Goal: Task Accomplishment & Management: Complete application form

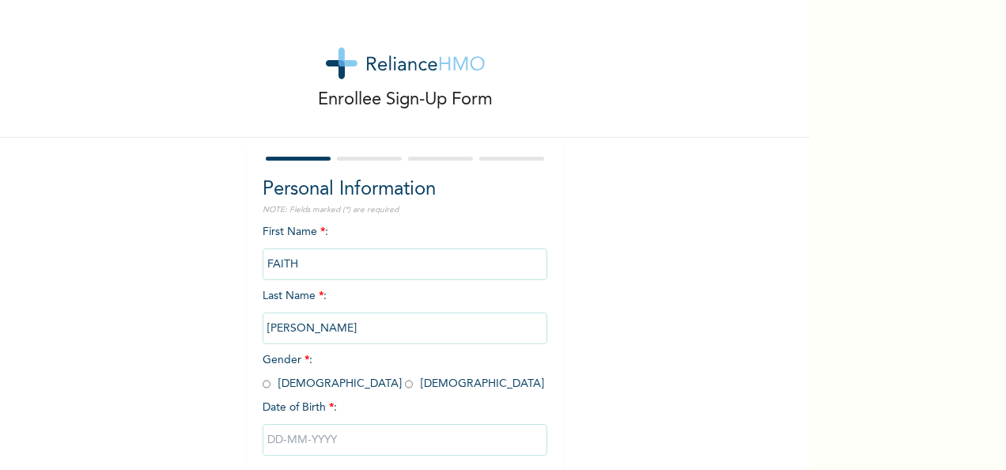
click at [405, 386] on input "radio" at bounding box center [409, 383] width 8 height 15
radio input "true"
click at [267, 440] on input "text" at bounding box center [405, 440] width 285 height 32
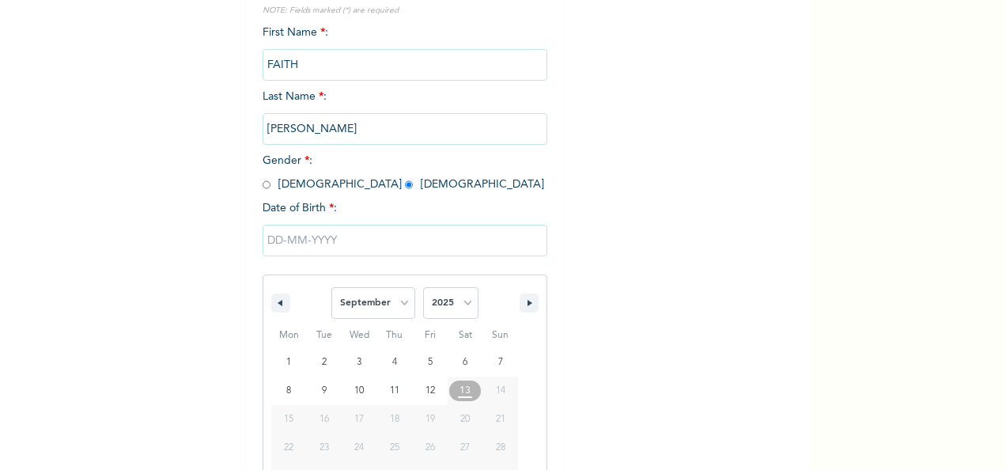
scroll to position [250, 0]
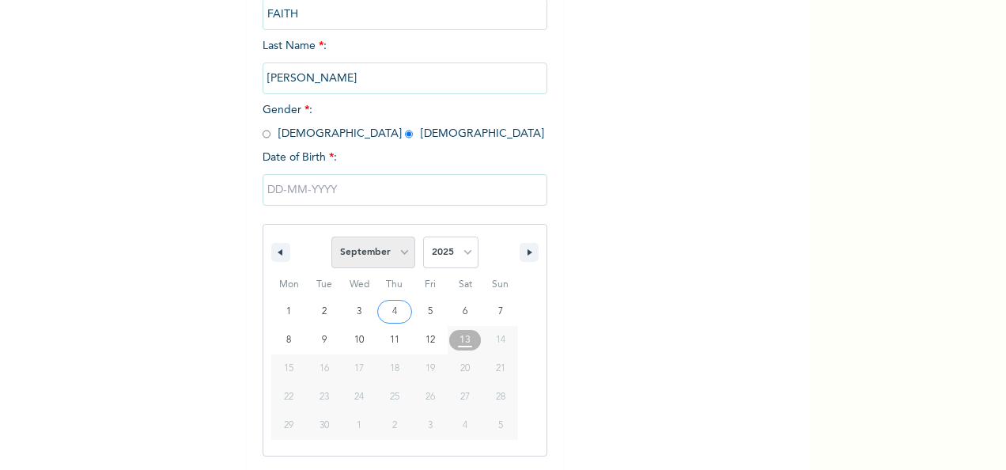
click at [397, 254] on select "January February March April May June July August September October November De…" at bounding box center [373, 252] width 84 height 32
click at [331, 238] on select "January February March April May June July August September October November De…" at bounding box center [373, 252] width 84 height 32
select select "8"
click at [266, 190] on input "text" at bounding box center [405, 190] width 285 height 32
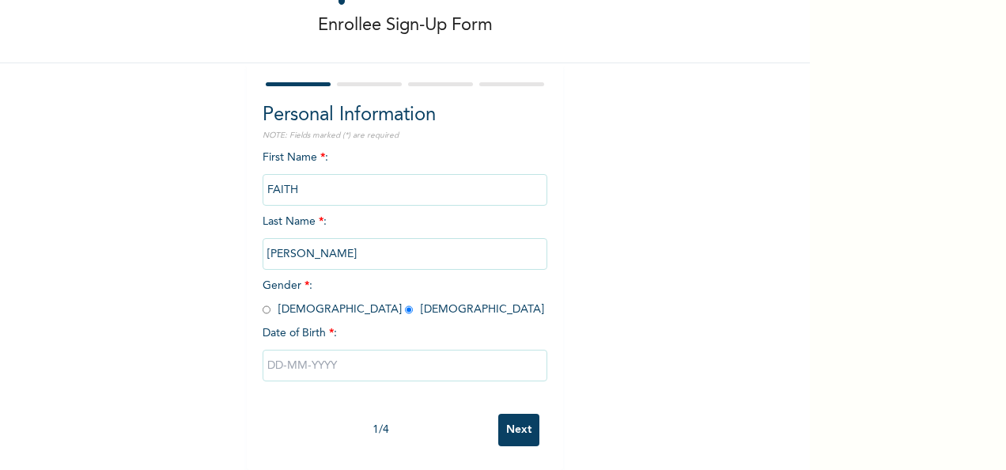
scroll to position [89, 0]
click at [283, 350] on input "text" at bounding box center [405, 366] width 285 height 32
select select "8"
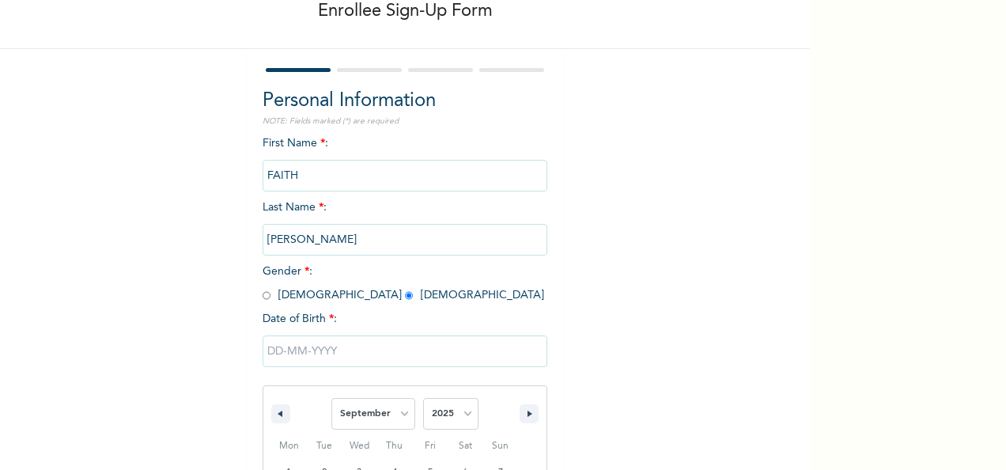
scroll to position [250, 0]
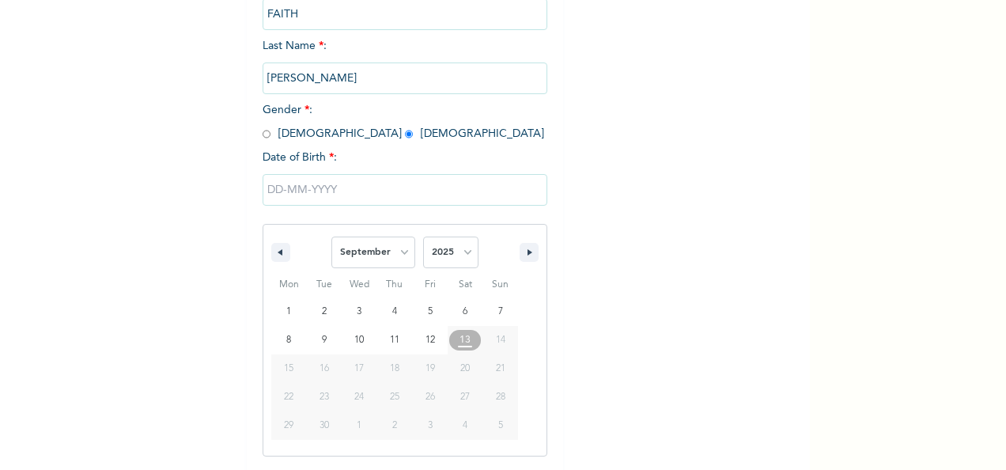
click at [354, 400] on span "24" at bounding box center [358, 397] width 9 height 28
click at [462, 340] on span "13" at bounding box center [464, 340] width 11 height 28
click at [297, 191] on input "text" at bounding box center [405, 190] width 285 height 32
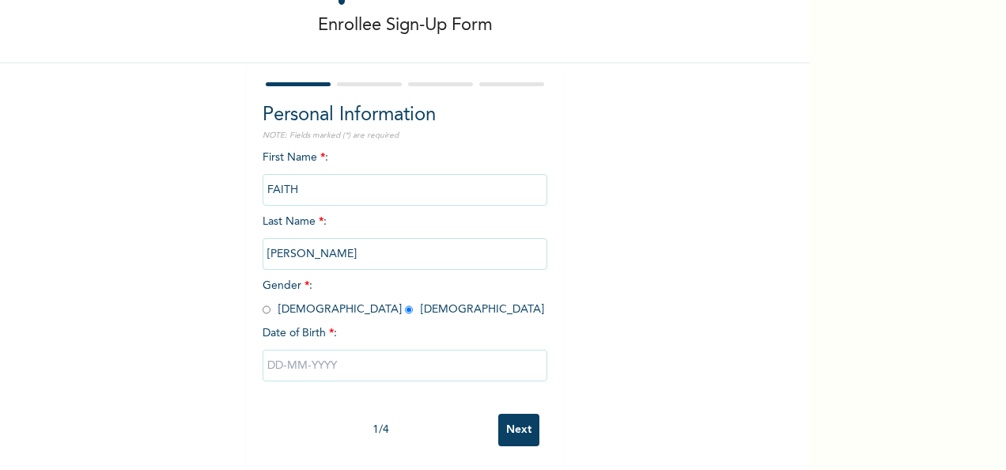
scroll to position [89, 0]
click at [332, 350] on input "text" at bounding box center [405, 366] width 285 height 32
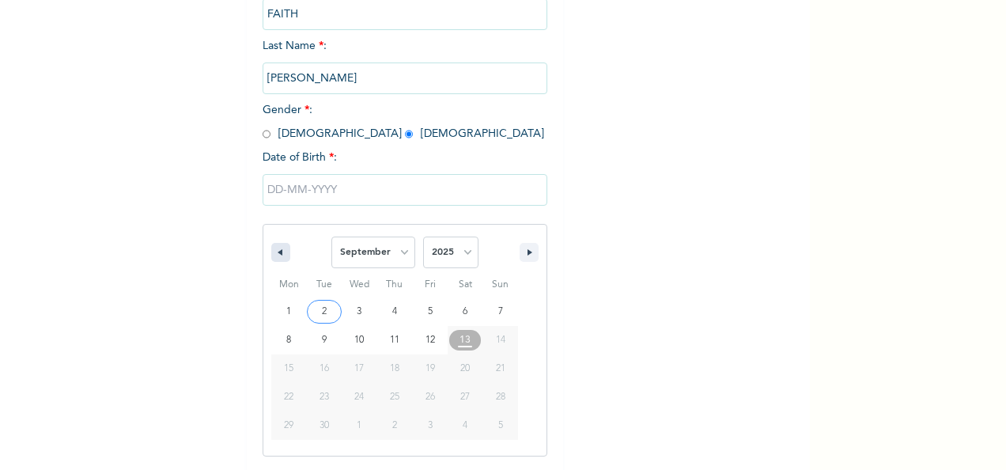
click at [278, 253] on button "button" at bounding box center [280, 252] width 19 height 19
click at [527, 253] on icon "button" at bounding box center [531, 252] width 8 height 6
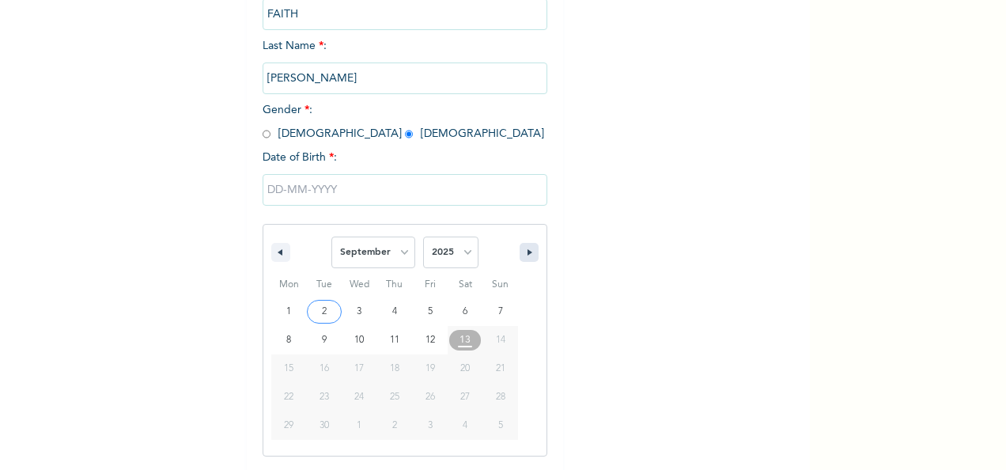
click at [527, 253] on icon "button" at bounding box center [531, 252] width 8 height 6
drag, startPoint x: 524, startPoint y: 253, endPoint x: 352, endPoint y: 236, distance: 172.4
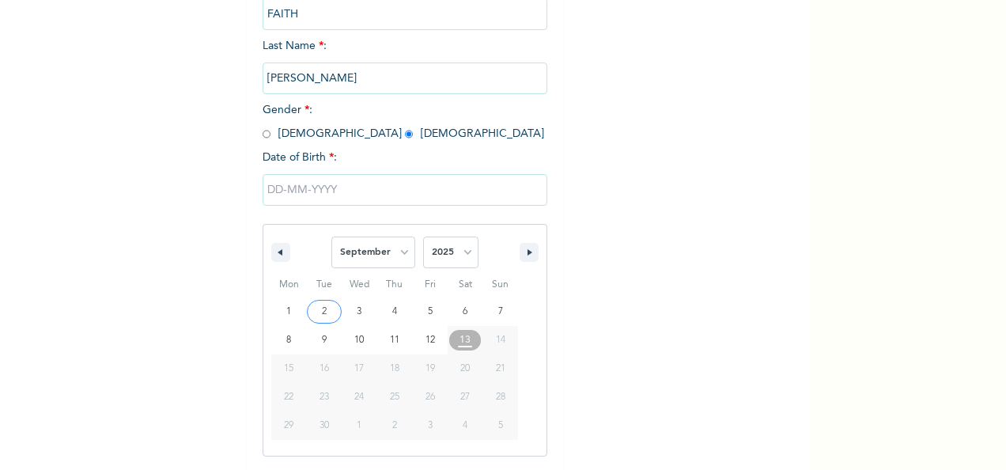
click at [352, 236] on div "January February March April May June July August September October November [D…" at bounding box center [404, 248] width 283 height 47
click at [278, 247] on button "button" at bounding box center [280, 252] width 19 height 19
click at [399, 258] on select "January February March April May June July August September October November De…" at bounding box center [373, 252] width 84 height 32
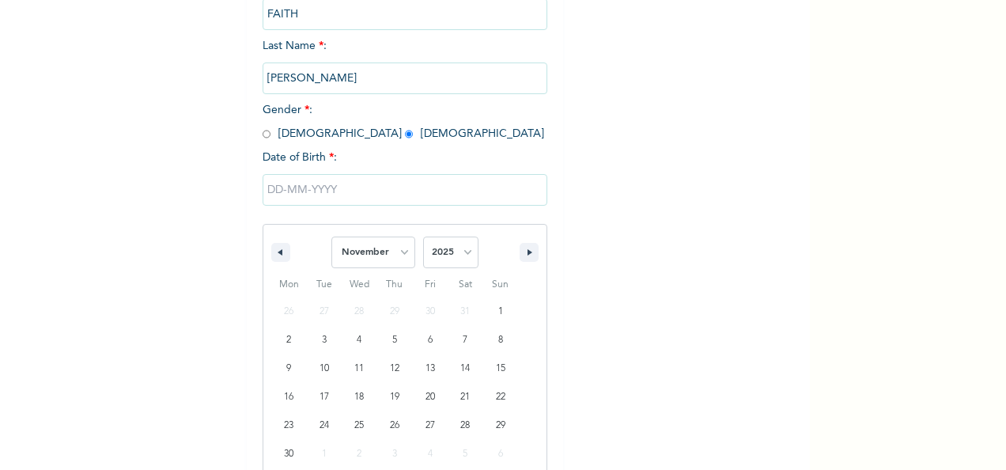
click at [331, 238] on select "January February March April May June July August September October November De…" at bounding box center [373, 252] width 84 height 32
click at [354, 399] on span "24" at bounding box center [358, 397] width 9 height 28
click at [354, 405] on span "24" at bounding box center [358, 397] width 9 height 28
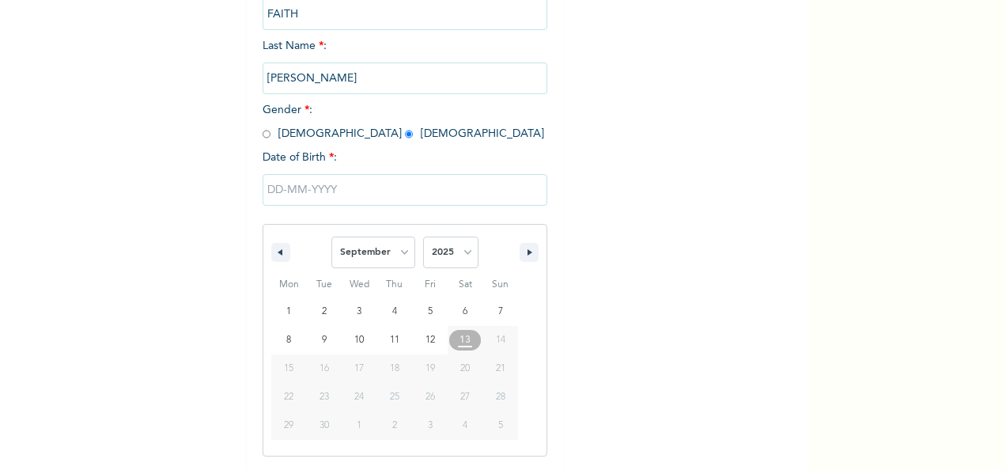
click at [354, 405] on span "24" at bounding box center [358, 397] width 9 height 28
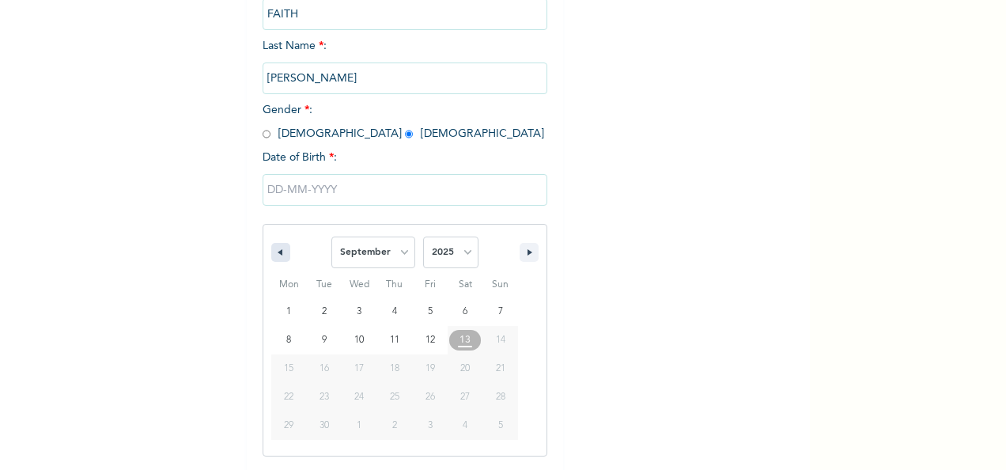
click at [274, 255] on icon "button" at bounding box center [278, 252] width 8 height 6
click at [527, 251] on icon "button" at bounding box center [531, 252] width 8 height 6
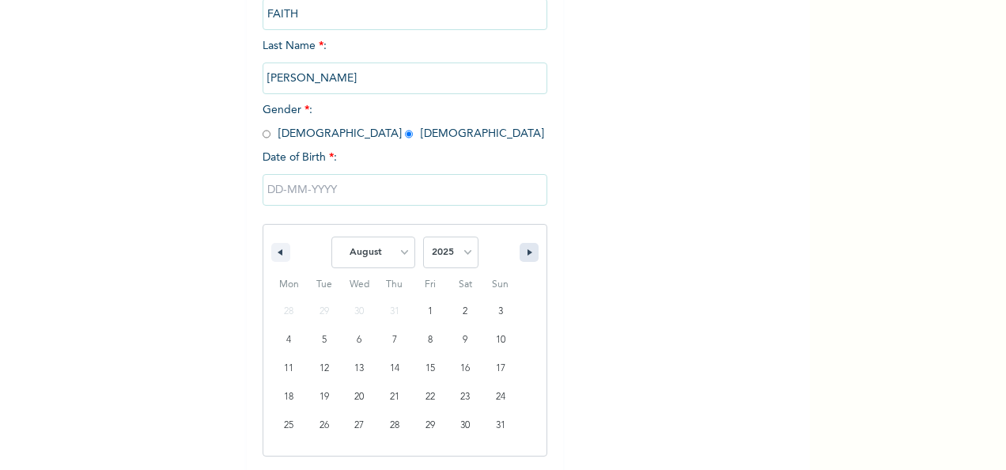
click at [527, 251] on icon "button" at bounding box center [531, 252] width 8 height 6
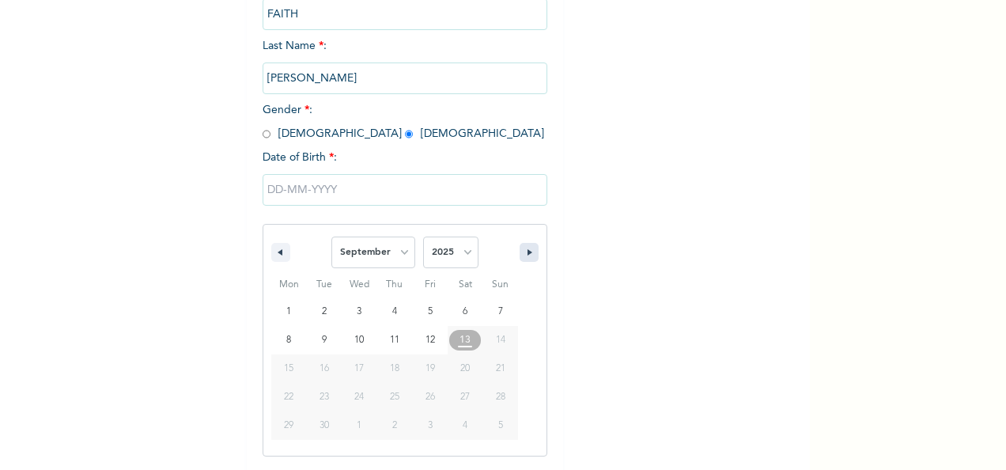
click at [520, 251] on button "button" at bounding box center [529, 252] width 19 height 19
drag, startPoint x: 520, startPoint y: 251, endPoint x: 411, endPoint y: 249, distance: 108.4
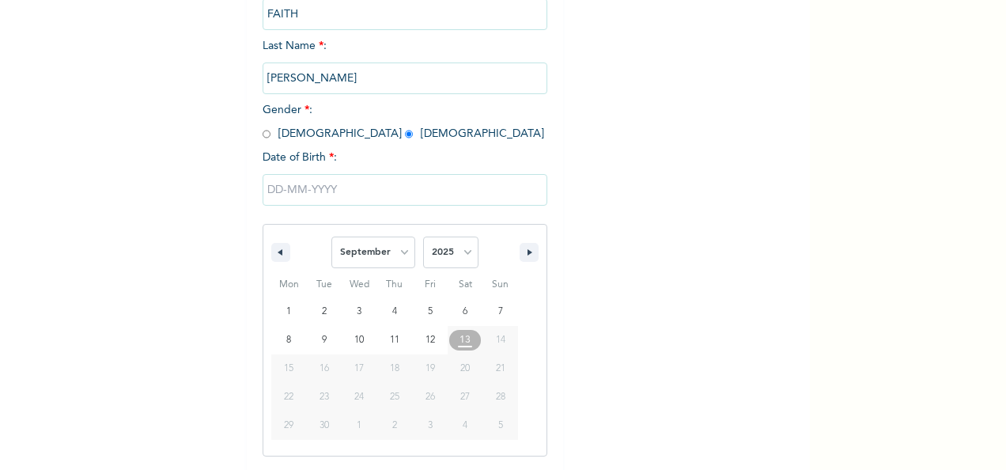
click at [411, 249] on div "January February March April May June July August September October November [D…" at bounding box center [404, 248] width 283 height 47
click at [400, 249] on select "January February March April May June July August September October November De…" at bounding box center [373, 252] width 84 height 32
click at [331, 238] on select "January February March April May June July August September October November De…" at bounding box center [373, 252] width 84 height 32
select select "8"
click at [354, 403] on span "24" at bounding box center [358, 397] width 9 height 28
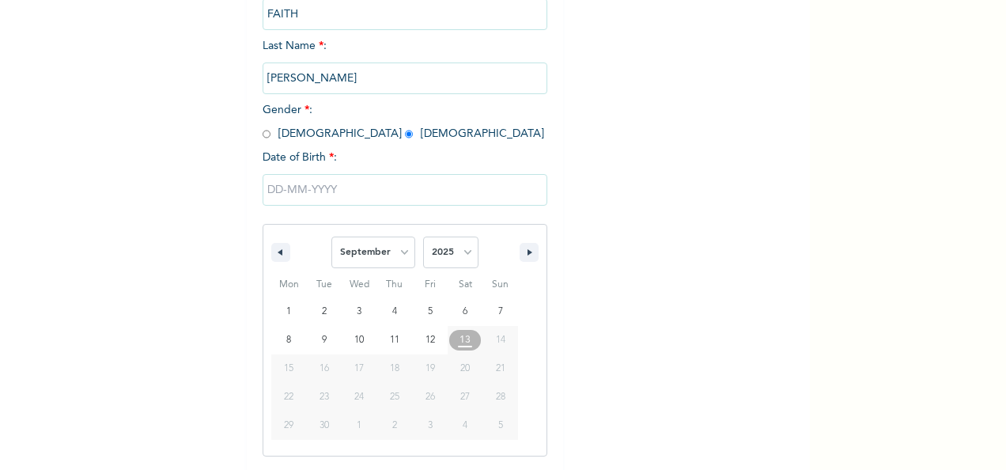
click at [354, 403] on span "24" at bounding box center [358, 397] width 9 height 28
click at [456, 253] on select "2025 2024 2023 2022 2021 2020 2019 2018 2017 2016 2015 2014 2013 2012 2011 2010…" at bounding box center [450, 252] width 55 height 32
select select "1999"
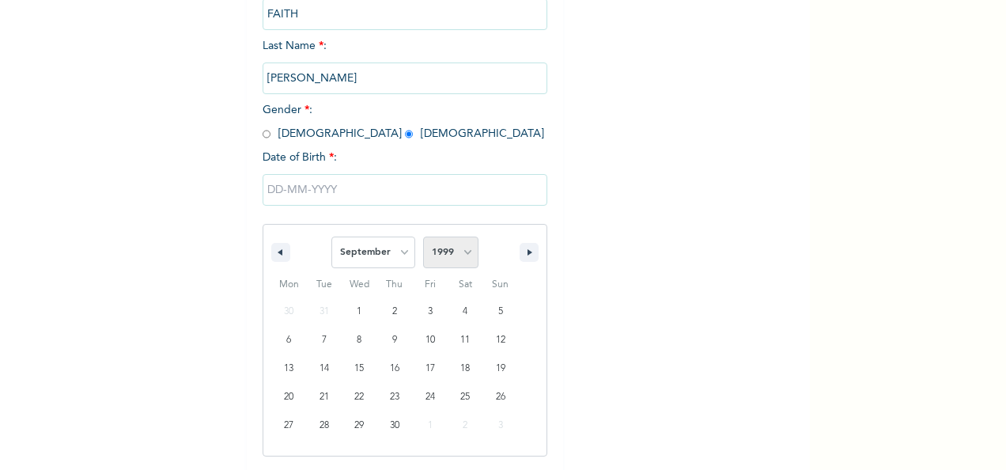
click at [439, 253] on select "2025 2024 2023 2022 2021 2020 2019 2018 2017 2016 2015 2014 2013 2012 2011 2010…" at bounding box center [450, 252] width 55 height 32
click at [398, 253] on select "January February March April May June July August September October November De…" at bounding box center [373, 252] width 84 height 32
select select "10"
click at [331, 238] on select "January February March April May June July August September October November De…" at bounding box center [373, 252] width 84 height 32
type input "[DATE]"
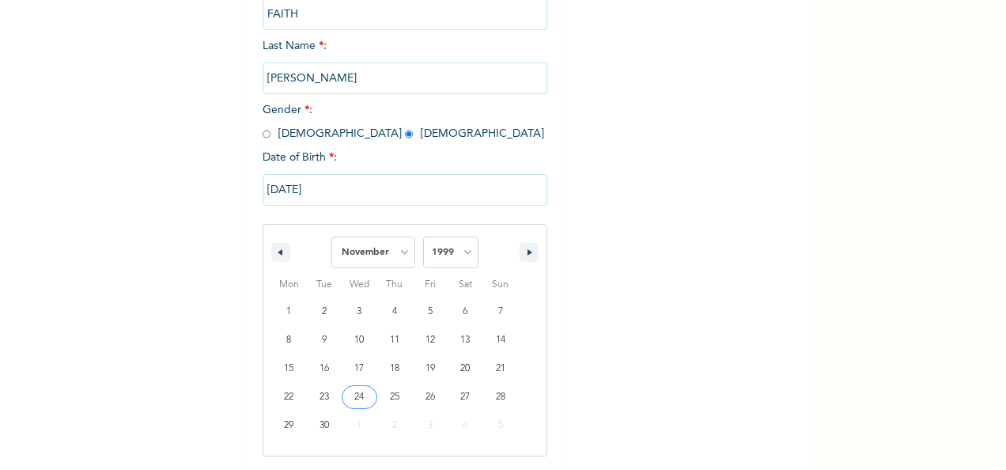
scroll to position [89, 0]
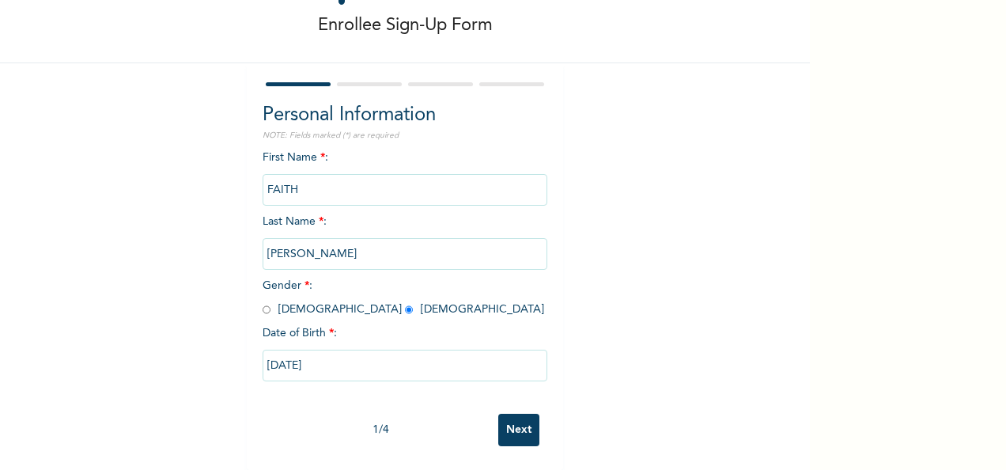
click at [528, 422] on input "Next" at bounding box center [518, 430] width 41 height 32
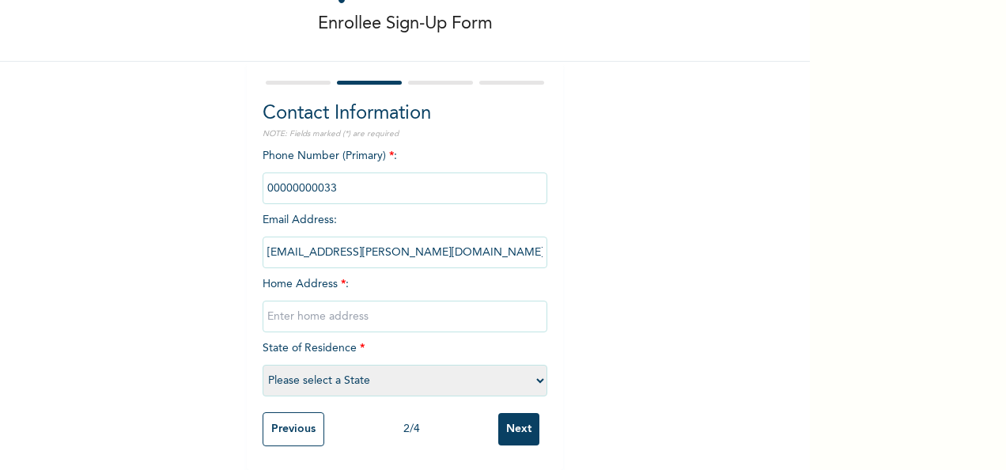
click at [329, 174] on input "phone" at bounding box center [405, 188] width 285 height 32
click at [326, 172] on input "phone" at bounding box center [405, 188] width 285 height 32
drag, startPoint x: 326, startPoint y: 172, endPoint x: 362, endPoint y: 178, distance: 36.8
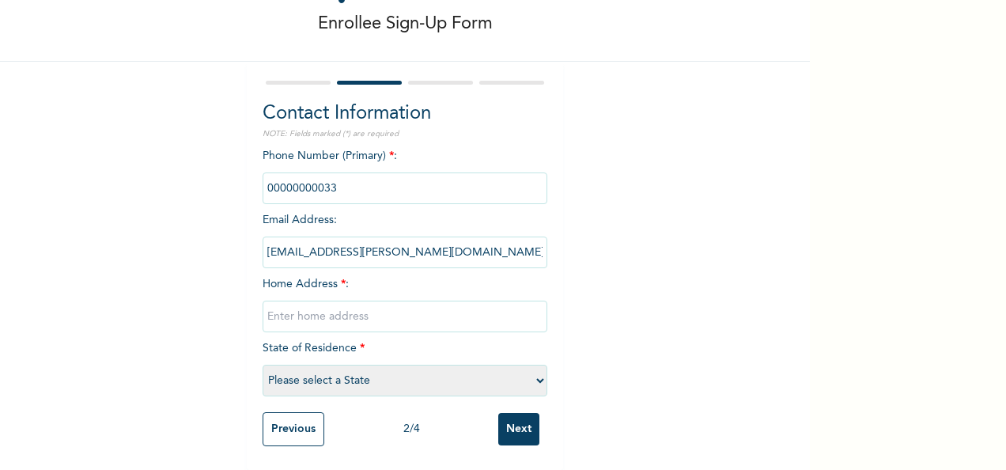
click at [362, 178] on input "phone" at bounding box center [405, 188] width 285 height 32
click at [331, 172] on input "phone" at bounding box center [405, 188] width 285 height 32
drag, startPoint x: 331, startPoint y: 171, endPoint x: 388, endPoint y: 171, distance: 56.9
click at [388, 172] on input "phone" at bounding box center [405, 188] width 285 height 32
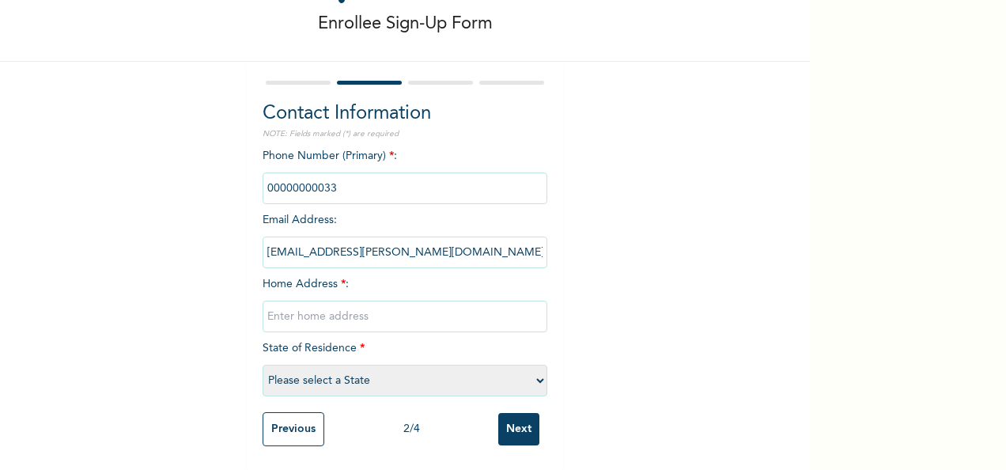
click at [359, 176] on input "phone" at bounding box center [405, 188] width 285 height 32
click at [267, 172] on input "phone" at bounding box center [405, 188] width 285 height 32
drag, startPoint x: 267, startPoint y: 172, endPoint x: 446, endPoint y: 168, distance: 178.8
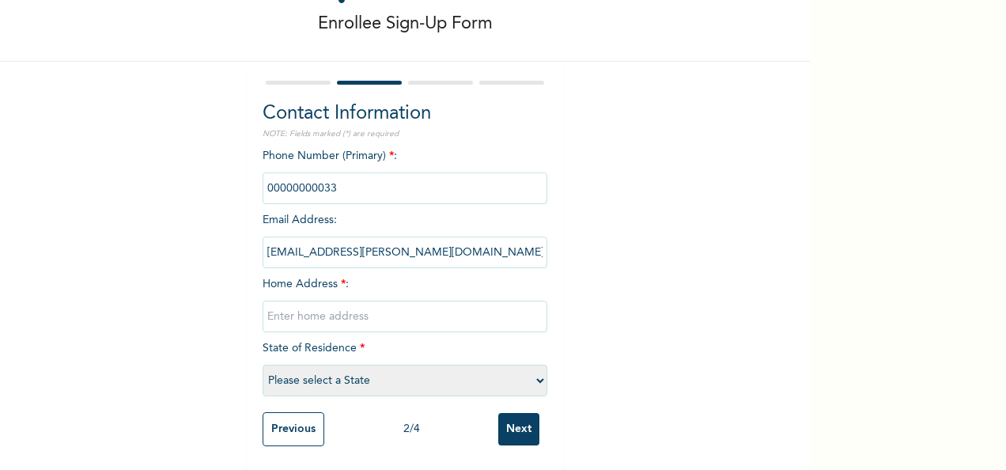
click at [446, 172] on input "phone" at bounding box center [405, 188] width 285 height 32
click at [272, 303] on input "text" at bounding box center [405, 317] width 285 height 32
type input "[STREET_ADDRESS]"
click at [274, 365] on select "Please select a State [PERSON_NAME] (FCT) [PERSON_NAME] Ibom [GEOGRAPHIC_DATA] …" at bounding box center [405, 381] width 285 height 32
select select "25"
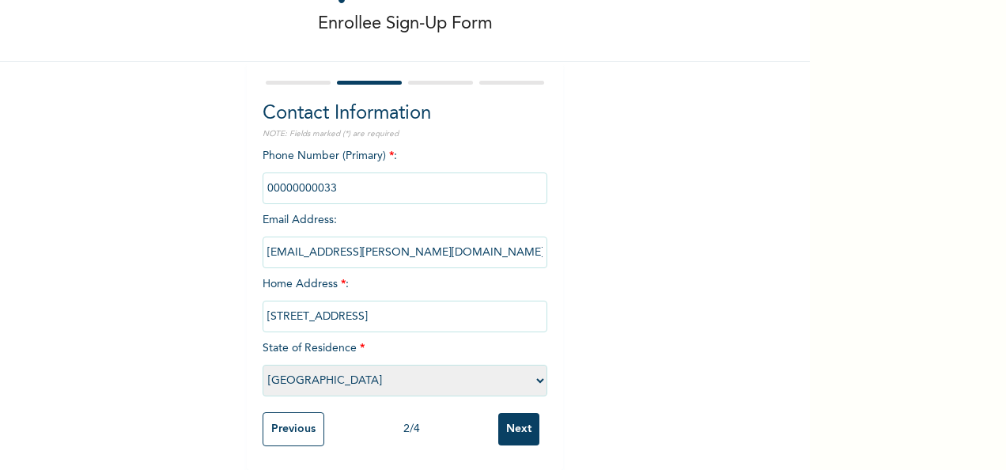
click at [263, 365] on select "Please select a State [PERSON_NAME] (FCT) [PERSON_NAME] Ibom [GEOGRAPHIC_DATA] …" at bounding box center [405, 381] width 285 height 32
click at [353, 172] on input "phone" at bounding box center [405, 188] width 285 height 32
click at [338, 176] on input "phone" at bounding box center [405, 188] width 285 height 32
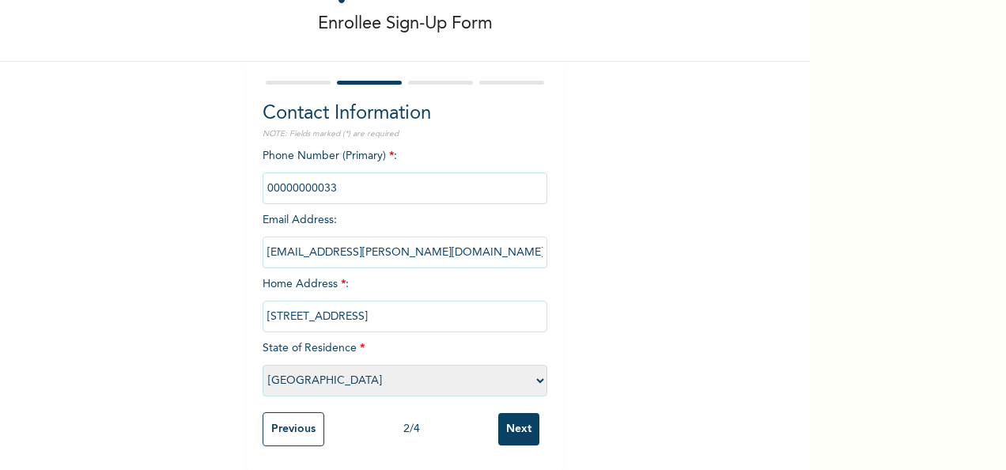
click at [340, 172] on input "phone" at bounding box center [405, 188] width 285 height 32
click at [326, 174] on input "phone" at bounding box center [405, 188] width 285 height 32
click at [326, 176] on input "phone" at bounding box center [405, 188] width 285 height 32
click at [358, 176] on input "phone" at bounding box center [405, 188] width 285 height 32
click at [371, 172] on input "phone" at bounding box center [405, 188] width 285 height 32
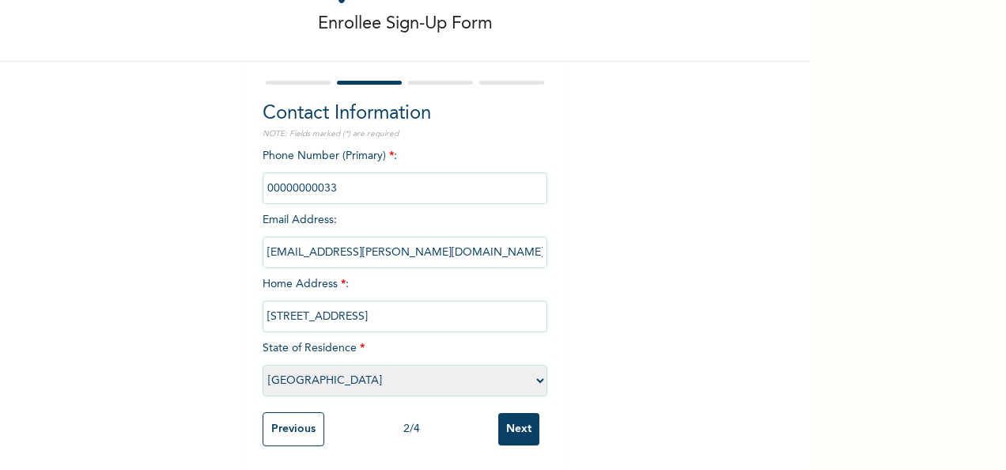
click at [371, 172] on input "phone" at bounding box center [405, 188] width 285 height 32
click at [350, 177] on input "phone" at bounding box center [405, 188] width 285 height 32
click at [505, 416] on input "Next" at bounding box center [518, 429] width 41 height 32
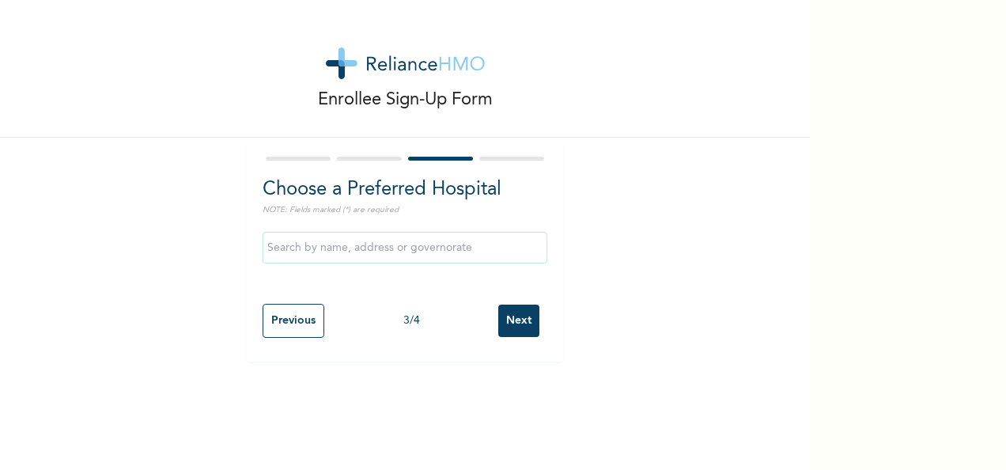
scroll to position [0, 0]
click at [280, 323] on input "Previous" at bounding box center [294, 321] width 62 height 34
select select "25"
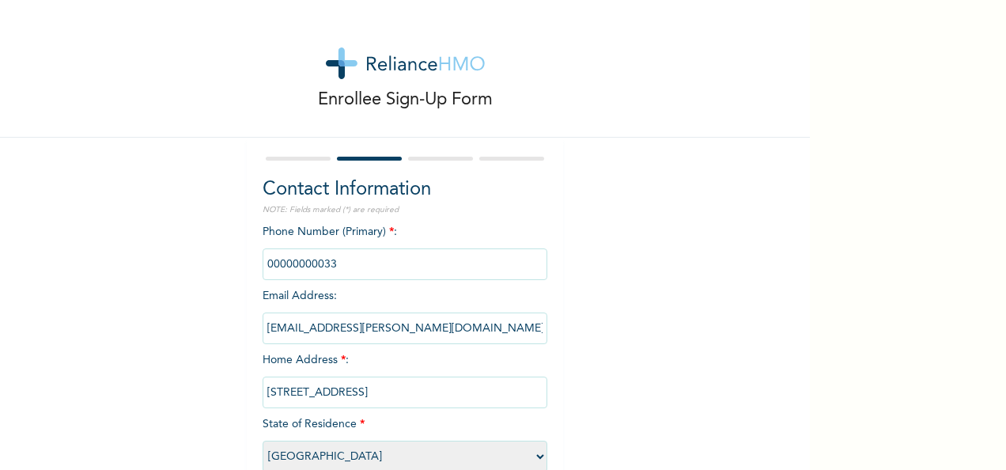
click at [356, 228] on span "Phone Number (Primary) * :" at bounding box center [405, 247] width 285 height 43
click at [357, 263] on input "phone" at bounding box center [405, 264] width 285 height 32
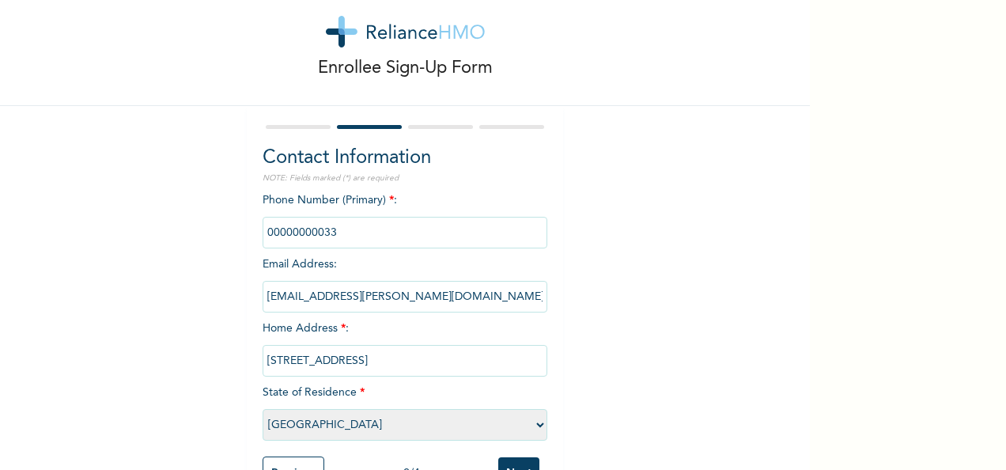
scroll to position [90, 0]
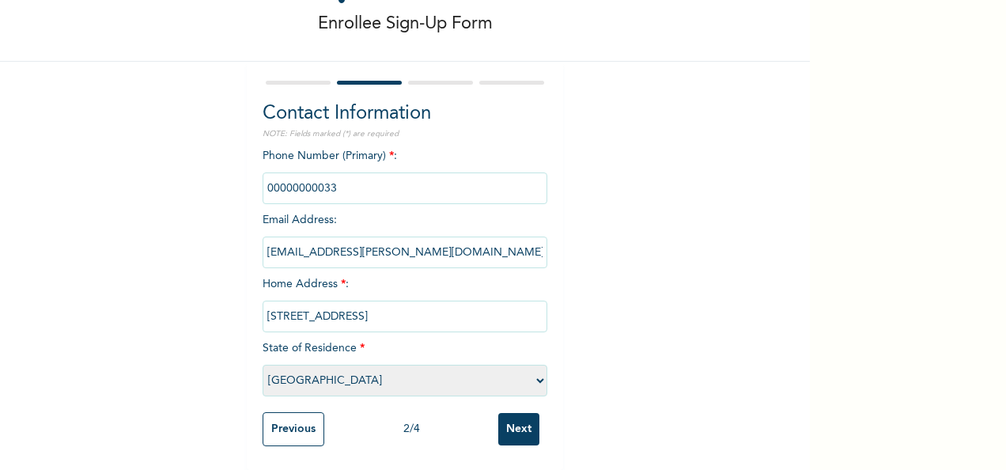
click at [509, 418] on input "Next" at bounding box center [518, 429] width 41 height 32
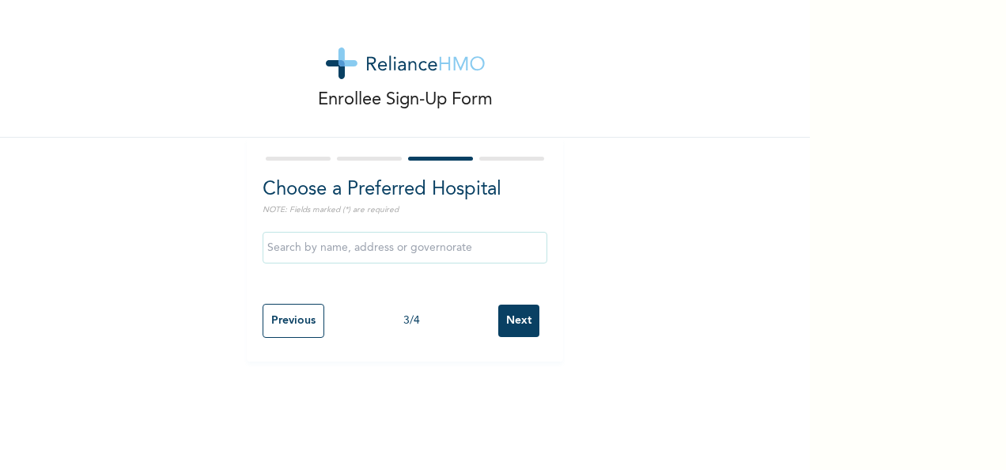
scroll to position [0, 0]
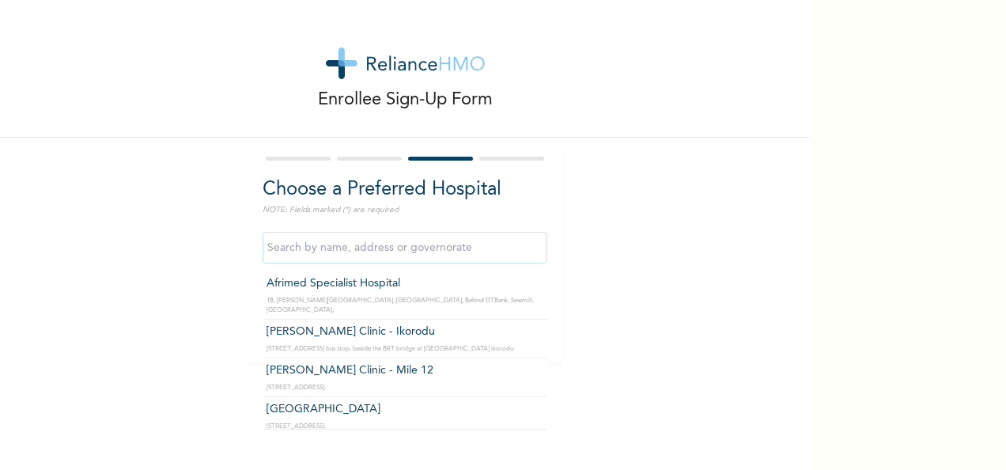
click at [380, 248] on input "text" at bounding box center [405, 248] width 285 height 32
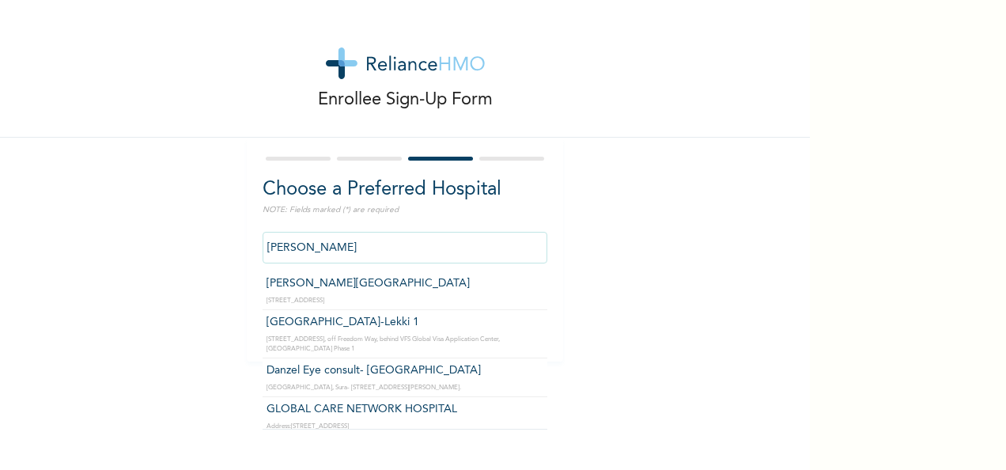
type input "obalr"
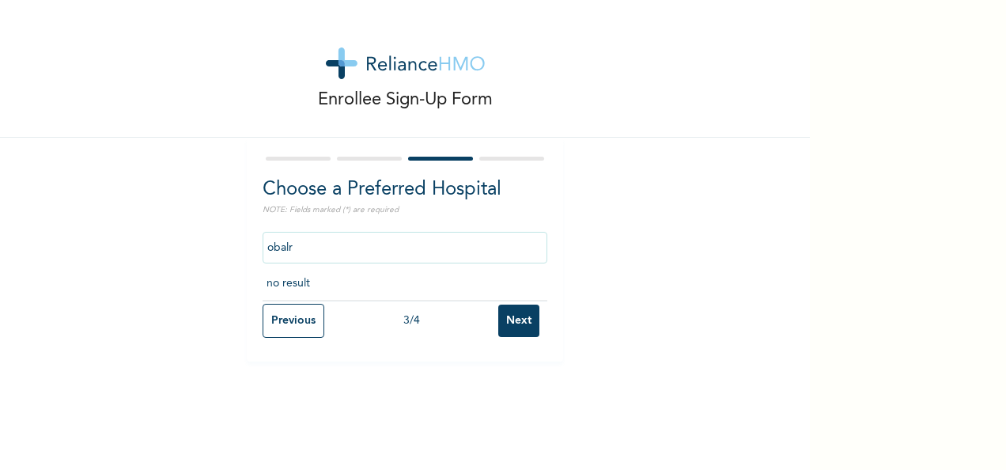
click input "Next" at bounding box center [518, 320] width 41 height 32
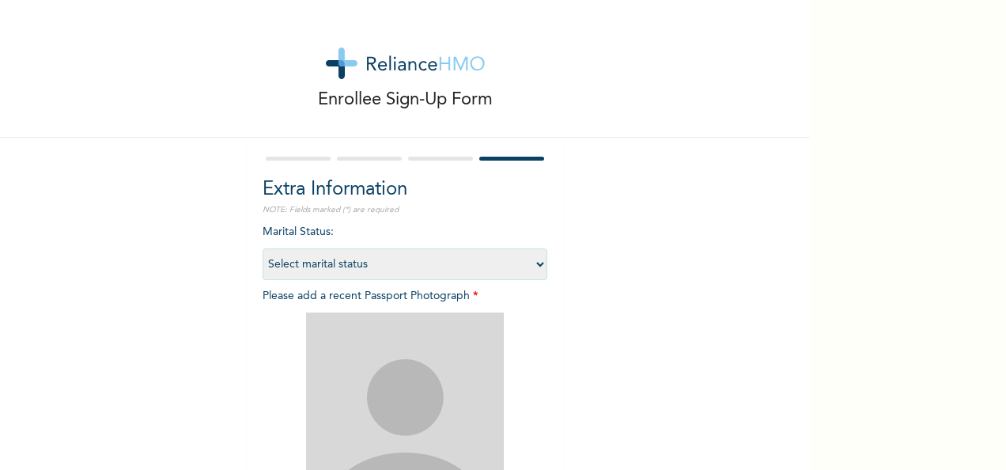
click at [425, 161] on div at bounding box center [405, 158] width 285 height 10
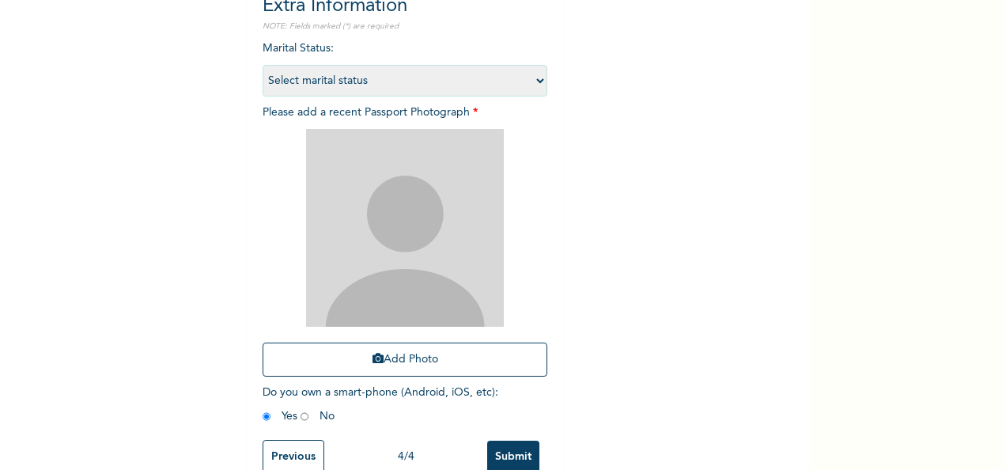
scroll to position [225, 0]
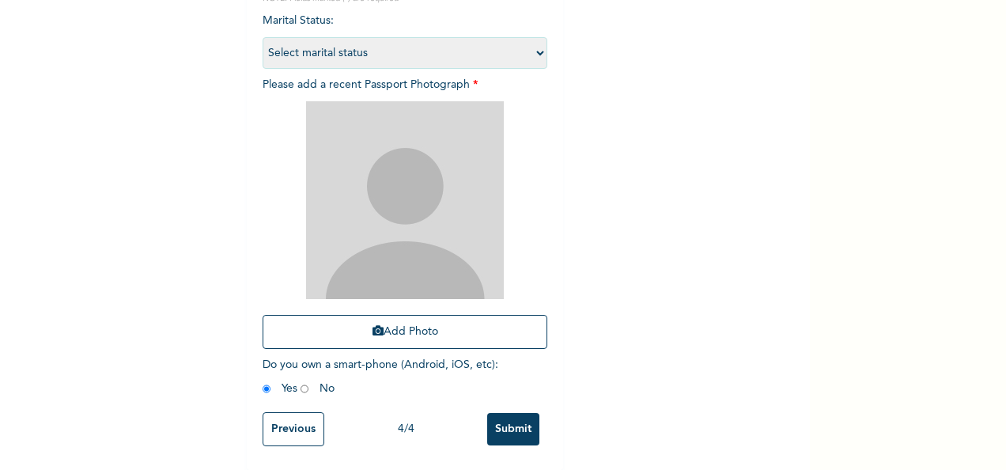
click at [270, 421] on input "Previous" at bounding box center [294, 429] width 62 height 34
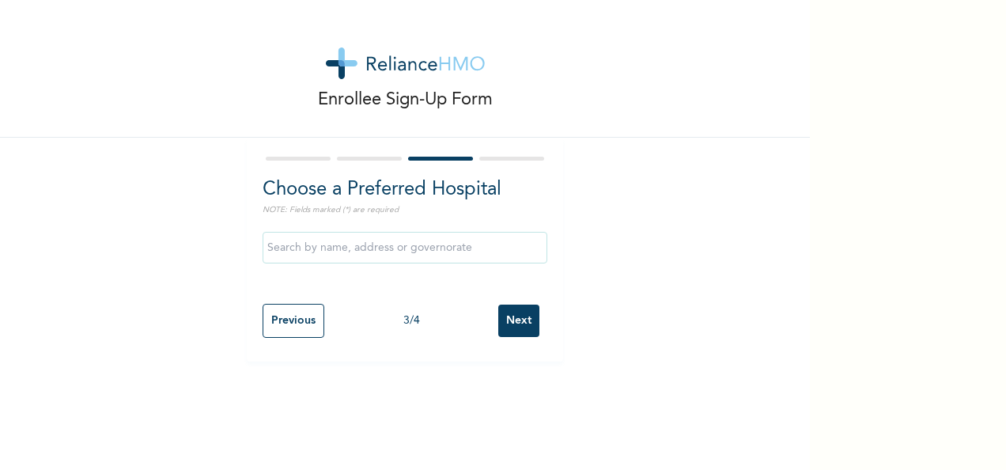
scroll to position [0, 0]
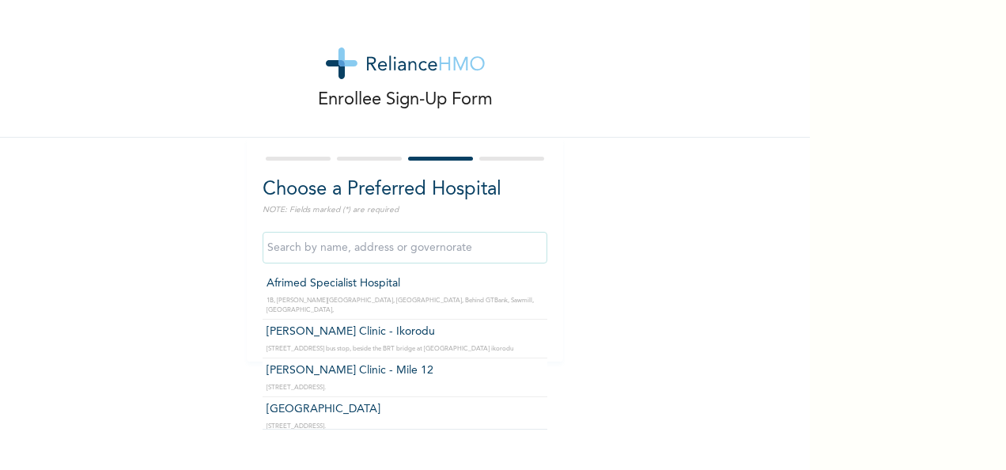
click at [324, 251] on input "text" at bounding box center [405, 248] width 285 height 32
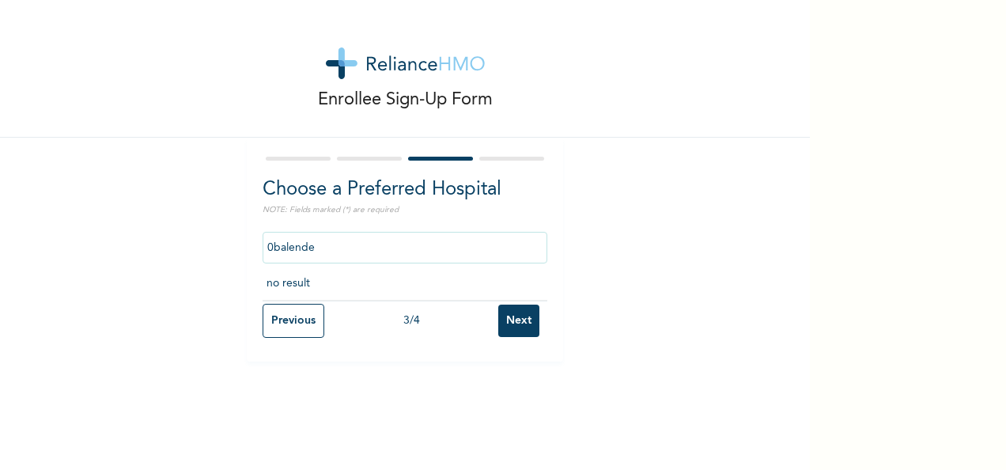
click at [423, 240] on input "0balende" at bounding box center [405, 248] width 285 height 32
type input "0"
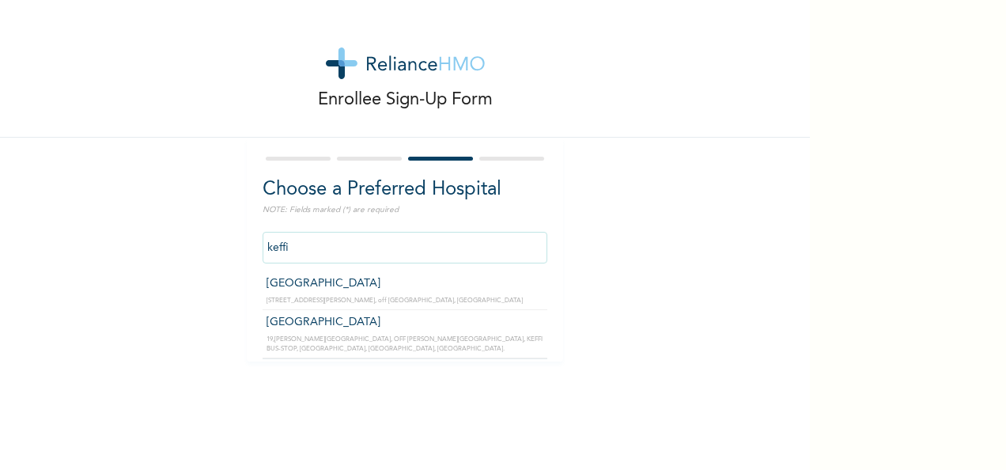
type input "[GEOGRAPHIC_DATA]"
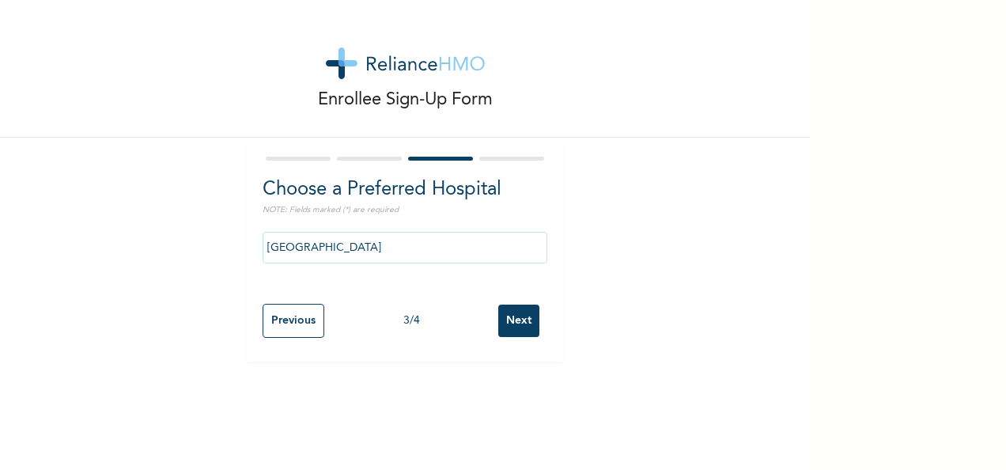
click at [514, 316] on input "Next" at bounding box center [518, 320] width 41 height 32
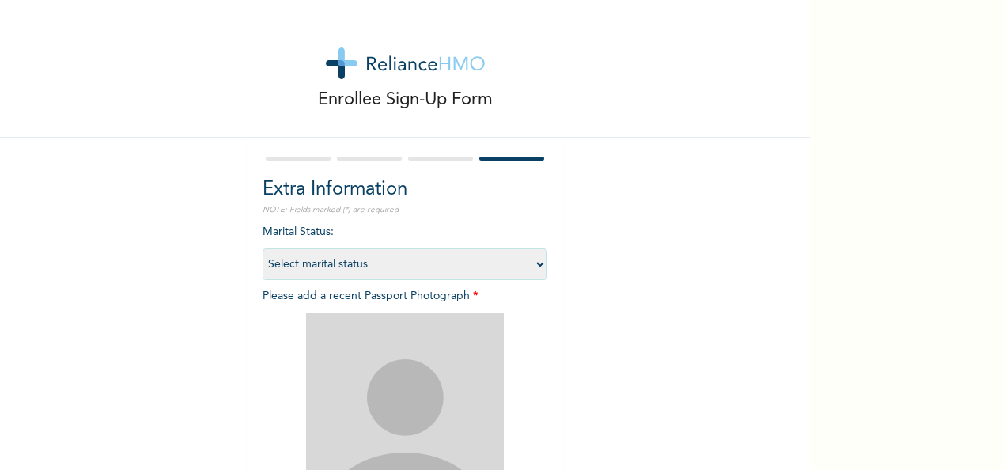
click at [532, 262] on select "Select marital status [DEMOGRAPHIC_DATA] Married [DEMOGRAPHIC_DATA] Widow/[DEMO…" at bounding box center [405, 264] width 285 height 32
select select "1"
click at [263, 248] on select "Select marital status [DEMOGRAPHIC_DATA] Married [DEMOGRAPHIC_DATA] Widow/[DEMO…" at bounding box center [405, 264] width 285 height 32
click at [228, 331] on div "Enrollee Sign-Up Form Extra Information NOTE: Fields marked (*) are required Ma…" at bounding box center [405, 340] width 810 height 681
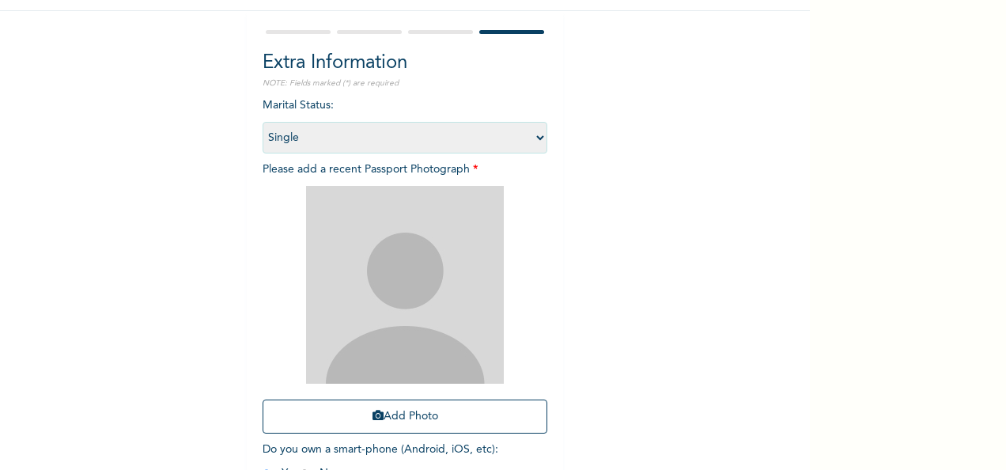
scroll to position [158, 0]
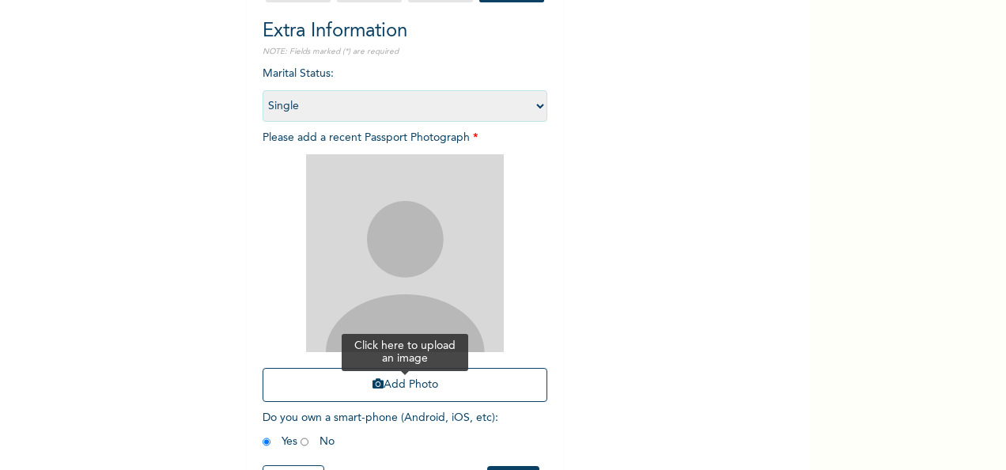
click at [377, 380] on button "Add Photo" at bounding box center [405, 385] width 285 height 34
click at [263, 441] on input "radio" at bounding box center [267, 441] width 8 height 15
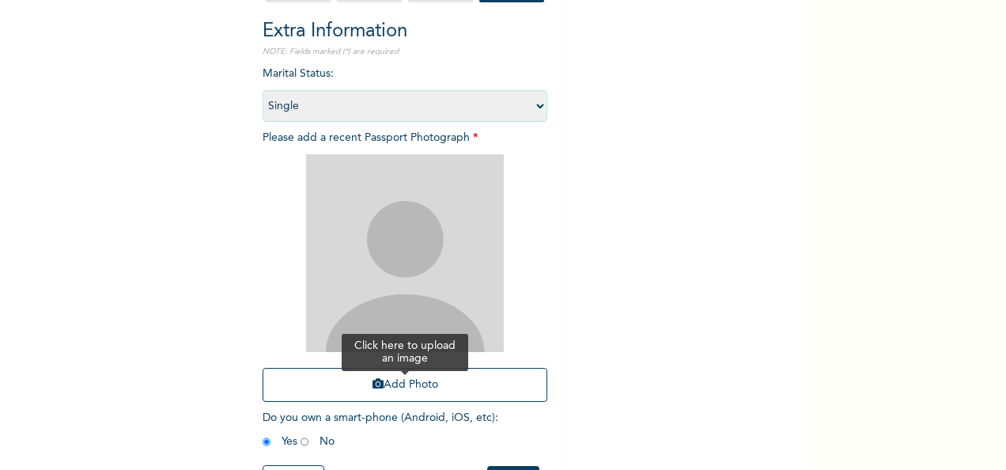
click at [372, 386] on icon "button" at bounding box center [377, 383] width 11 height 11
click at [830, 384] on div "Enrollee Sign-Up Form Extra Information NOTE: Fields marked (*) are required Ma…" at bounding box center [503, 235] width 1006 height 470
click at [361, 290] on img at bounding box center [405, 253] width 198 height 198
click at [361, 302] on img at bounding box center [405, 253] width 198 height 198
drag, startPoint x: 361, startPoint y: 302, endPoint x: 240, endPoint y: 180, distance: 171.7
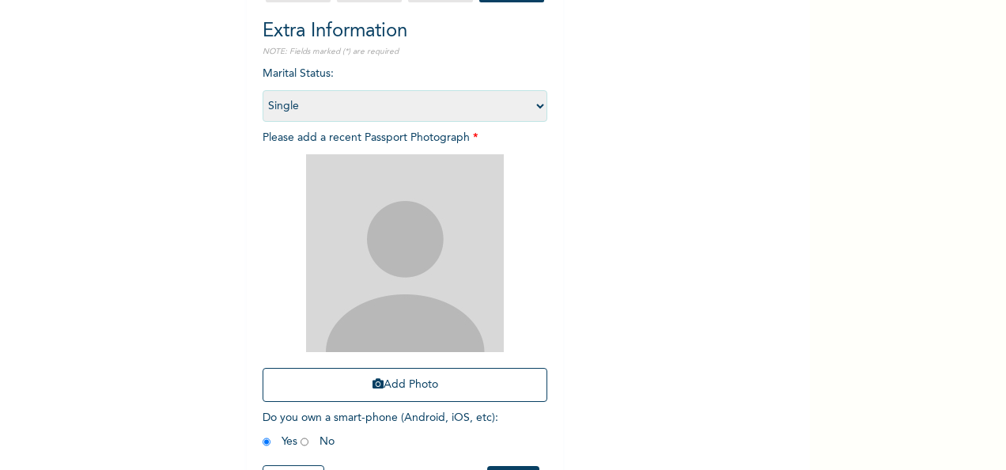
click at [240, 180] on div "Enrollee Sign-Up Form Extra Information NOTE: Fields marked (*) are required Ma…" at bounding box center [405, 182] width 810 height 681
click at [395, 257] on img at bounding box center [405, 253] width 198 height 198
click at [440, 314] on img at bounding box center [405, 253] width 198 height 198
